Goal: Information Seeking & Learning: Learn about a topic

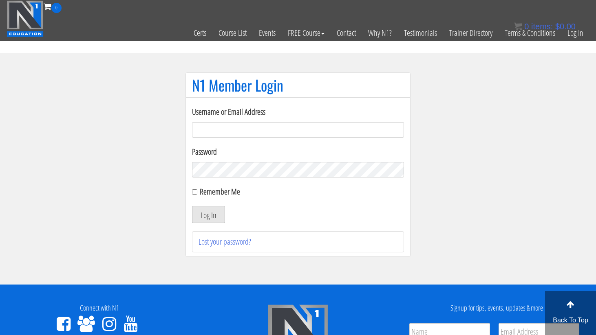
type input "[PERSON_NAME][EMAIL_ADDRESS][DOMAIN_NAME]"
click at [211, 215] on button "Log In" at bounding box center [208, 214] width 33 height 17
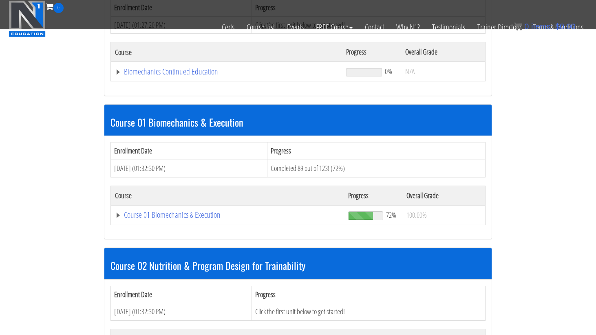
scroll to position [172, 0]
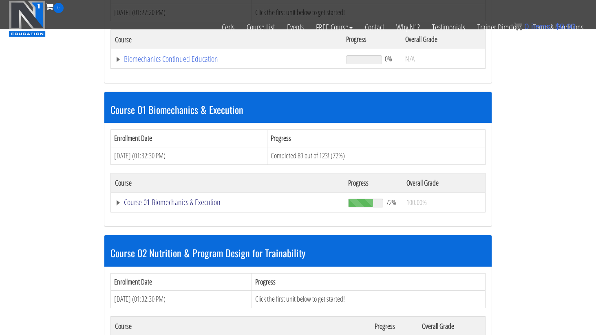
click at [162, 202] on link "Course 01 Biomechanics & Execution" at bounding box center [227, 202] width 225 height 8
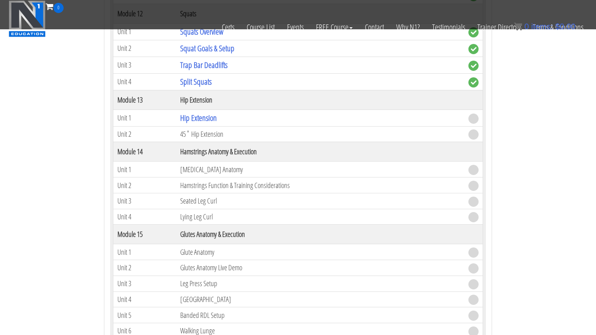
scroll to position [2012, 0]
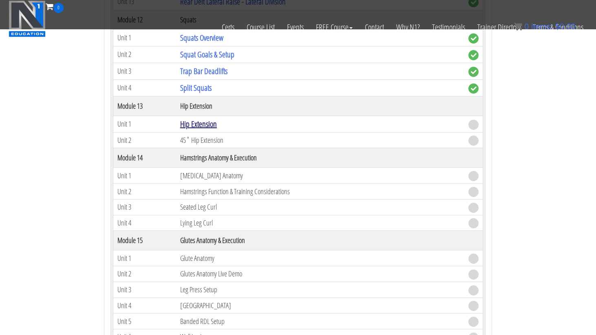
click at [197, 128] on link "Hip Extension" at bounding box center [198, 124] width 37 height 11
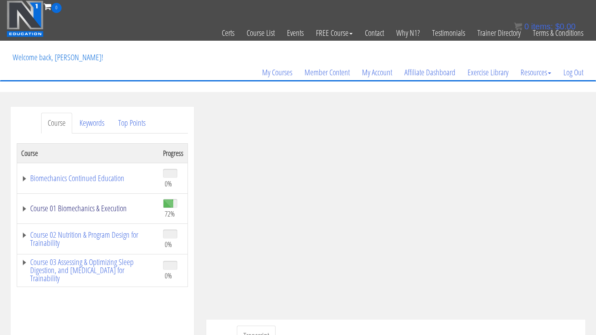
click at [103, 205] on link "Course 01 Biomechanics & Execution" at bounding box center [88, 208] width 134 height 8
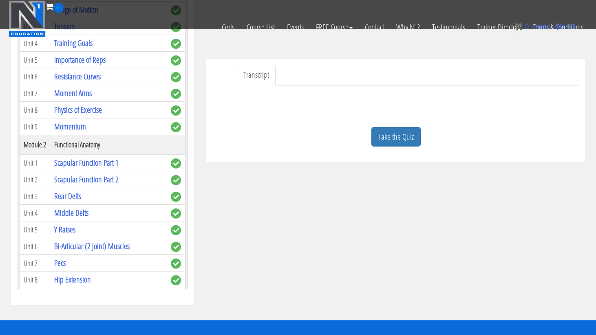
scroll to position [202, 0]
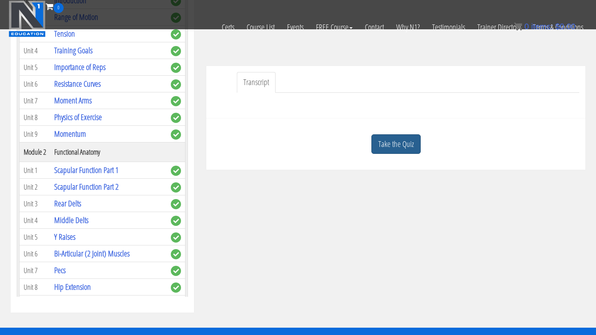
click at [394, 143] on link "Take the Quiz" at bounding box center [395, 144] width 49 height 20
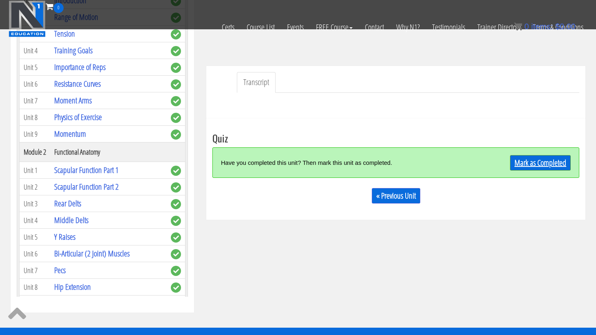
click at [529, 162] on link "Mark as Completed" at bounding box center [540, 162] width 61 height 15
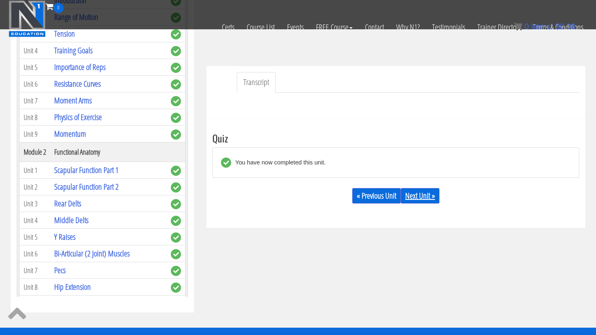
click at [419, 193] on link "Next Unit »" at bounding box center [419, 195] width 39 height 15
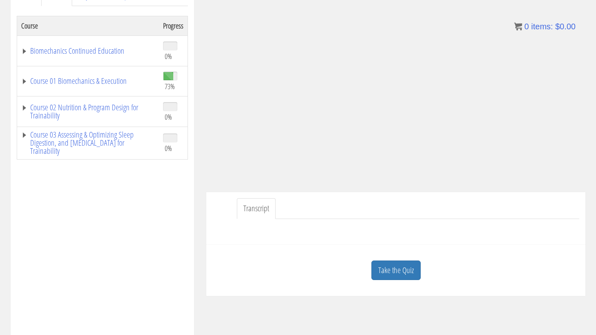
scroll to position [130, 0]
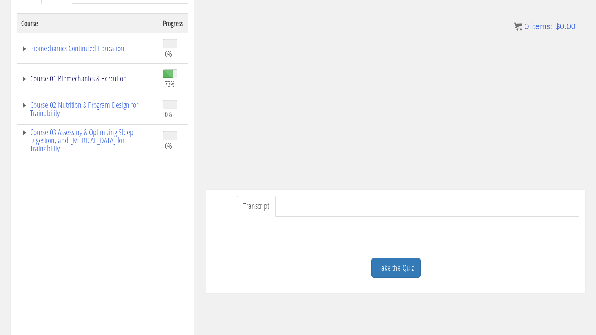
click at [92, 83] on link "Course 01 Biomechanics & Execution" at bounding box center [88, 79] width 134 height 8
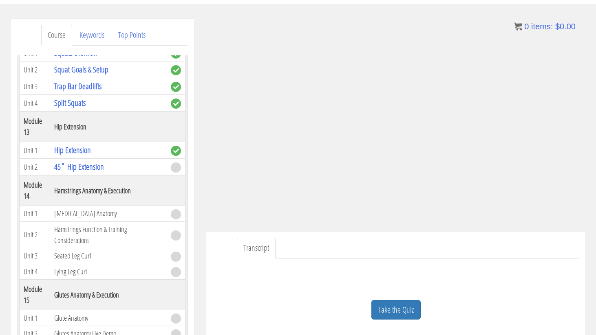
scroll to position [88, 0]
click at [387, 326] on div "Take the Quiz" at bounding box center [395, 310] width 367 height 40
click at [400, 309] on link "Take the Quiz" at bounding box center [395, 310] width 49 height 20
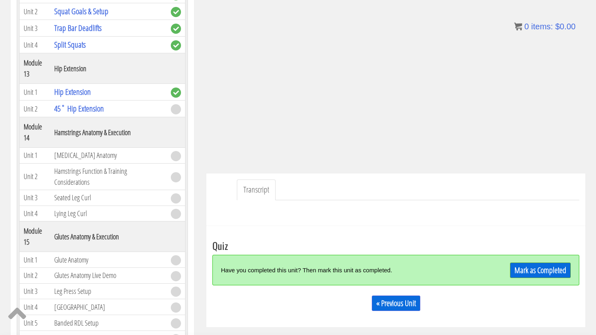
scroll to position [156, 0]
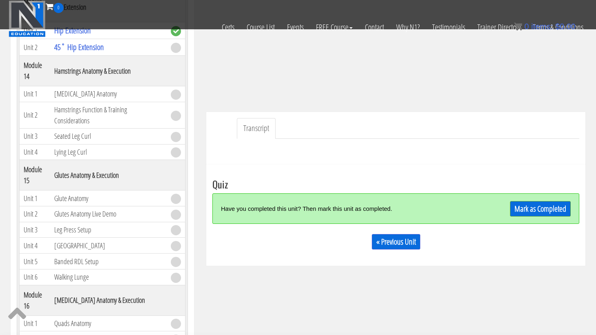
click at [557, 200] on div "Mark as Completed" at bounding box center [525, 209] width 92 height 18
click at [547, 203] on link "Mark as Completed" at bounding box center [540, 208] width 61 height 15
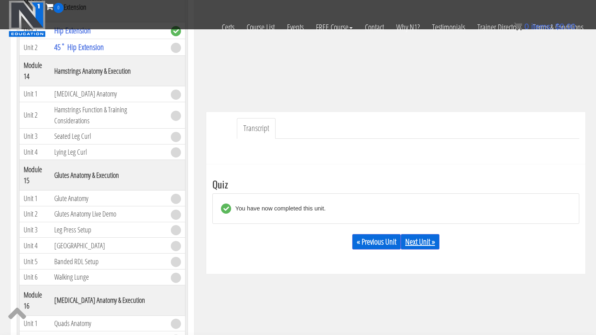
click at [422, 237] on link "Next Unit »" at bounding box center [419, 241] width 39 height 15
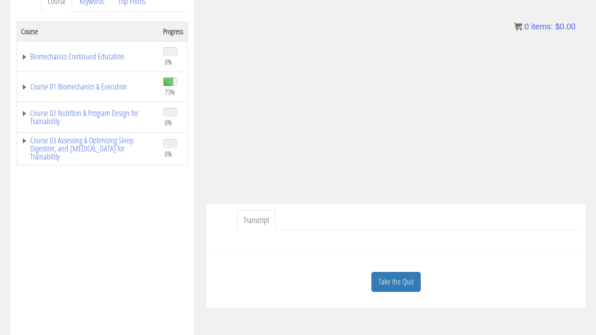
scroll to position [125, 0]
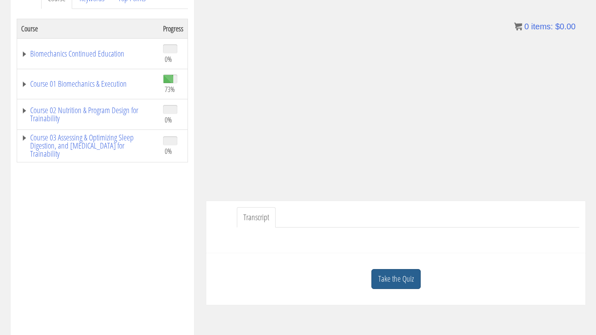
click at [400, 281] on link "Take the Quiz" at bounding box center [395, 279] width 49 height 20
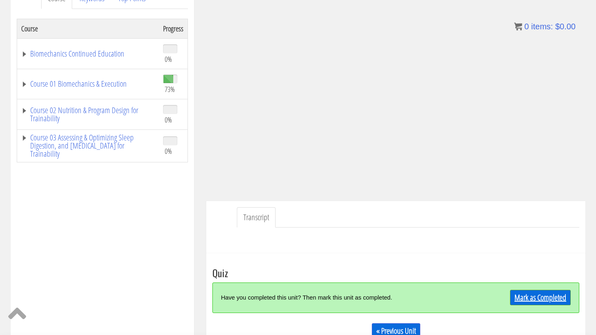
click at [543, 299] on link "Mark as Completed" at bounding box center [540, 297] width 61 height 15
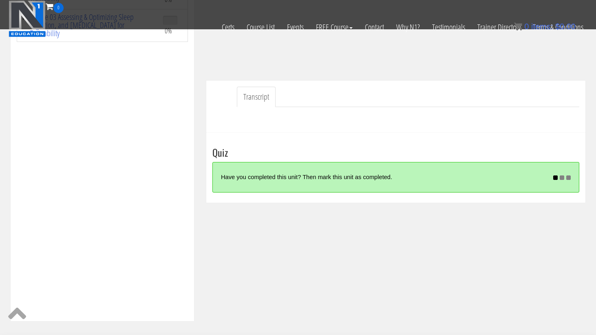
scroll to position [199, 0]
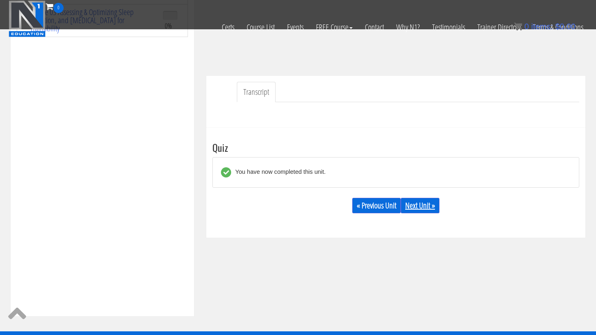
click at [427, 206] on link "Next Unit »" at bounding box center [419, 205] width 39 height 15
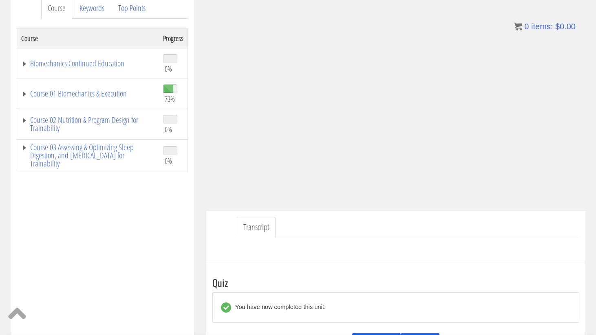
scroll to position [123, 0]
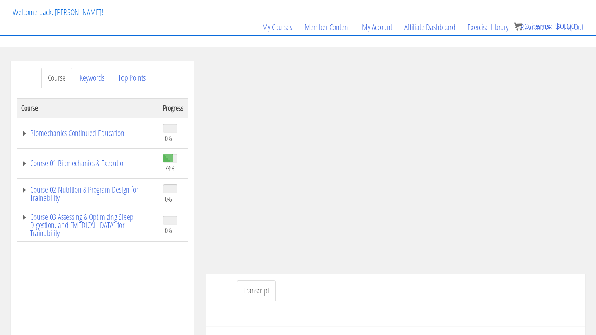
scroll to position [44, 0]
click at [102, 163] on link "Course 01 Biomechanics & Execution" at bounding box center [88, 164] width 134 height 8
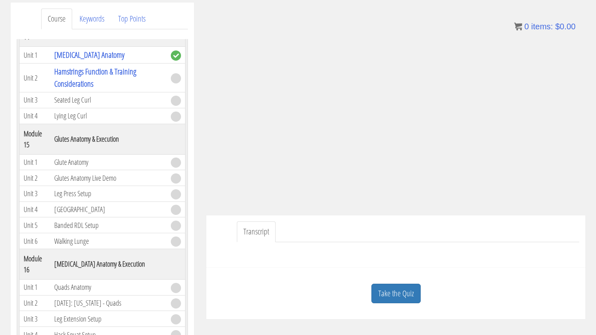
scroll to position [110, 0]
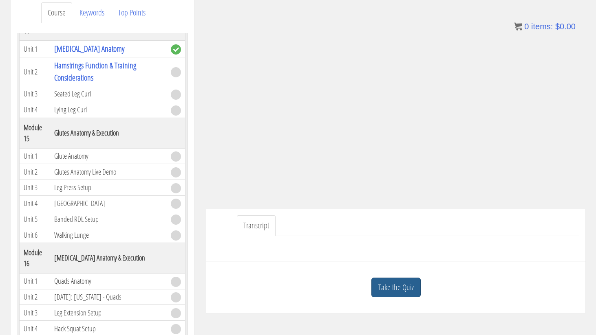
click at [401, 297] on link "Take the Quiz" at bounding box center [395, 288] width 49 height 20
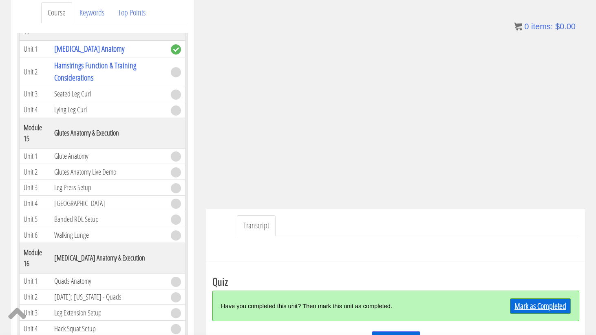
click at [549, 301] on link "Mark as Completed" at bounding box center [540, 306] width 61 height 15
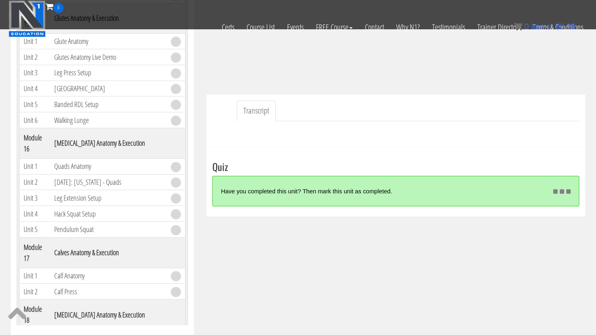
scroll to position [173, 0]
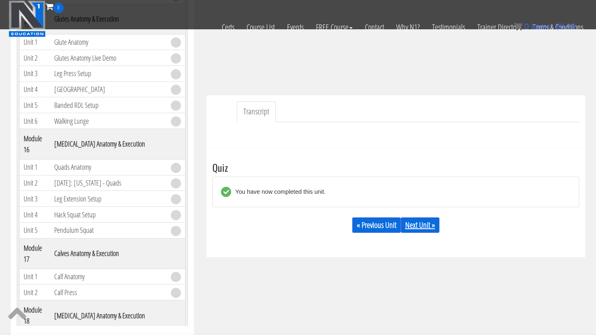
click at [418, 229] on link "Next Unit »" at bounding box center [419, 225] width 39 height 15
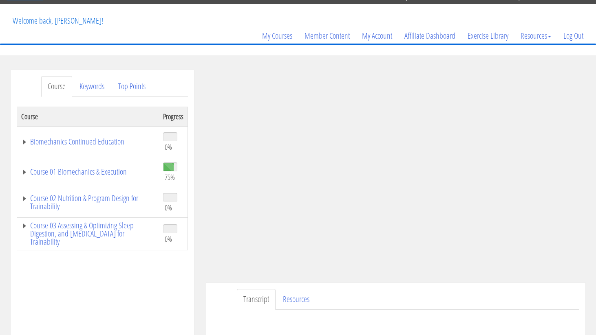
scroll to position [77, 0]
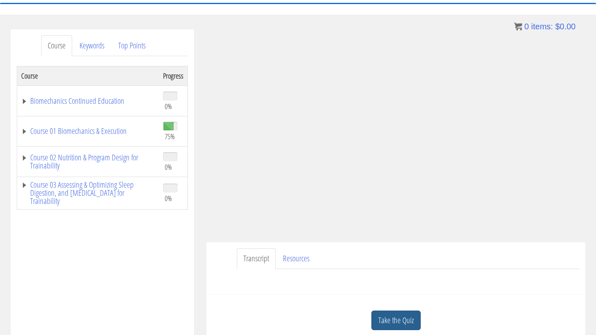
click at [394, 316] on link "Take the Quiz" at bounding box center [395, 321] width 49 height 20
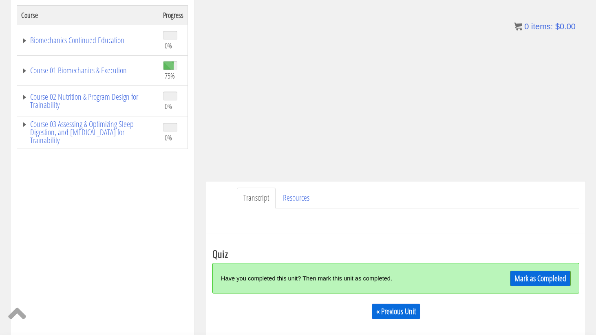
scroll to position [148, 0]
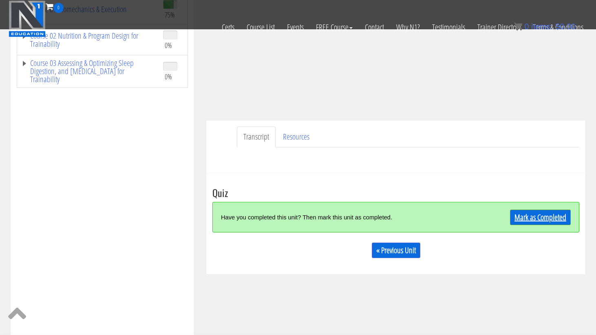
click at [524, 217] on link "Mark as Completed" at bounding box center [540, 217] width 61 height 15
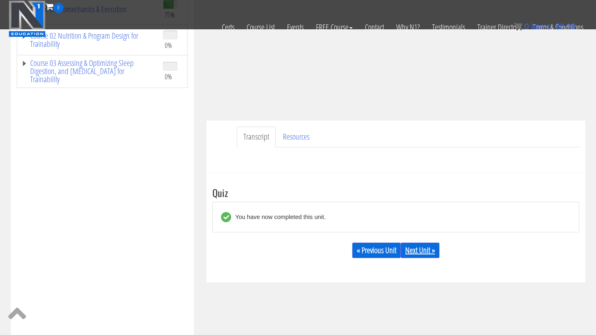
click at [419, 252] on link "Next Unit »" at bounding box center [419, 250] width 39 height 15
